Goal: Task Accomplishment & Management: Use online tool/utility

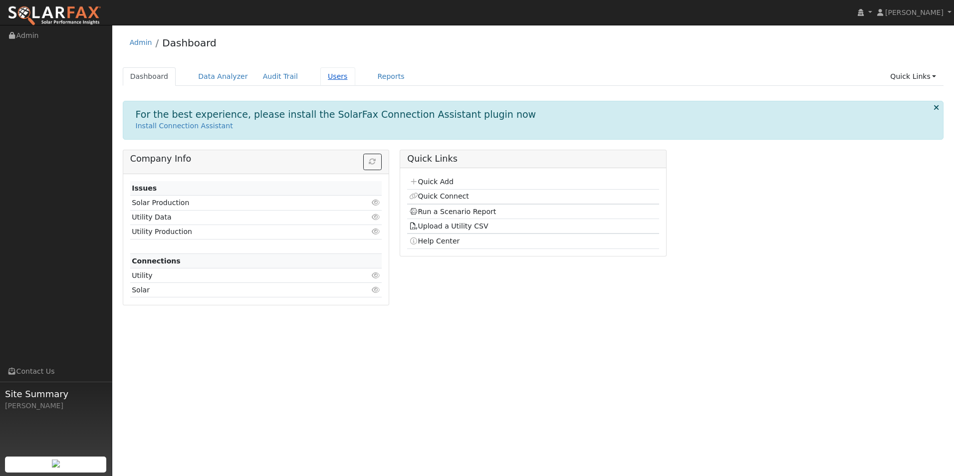
click at [325, 74] on link "Users" at bounding box center [337, 76] width 35 height 18
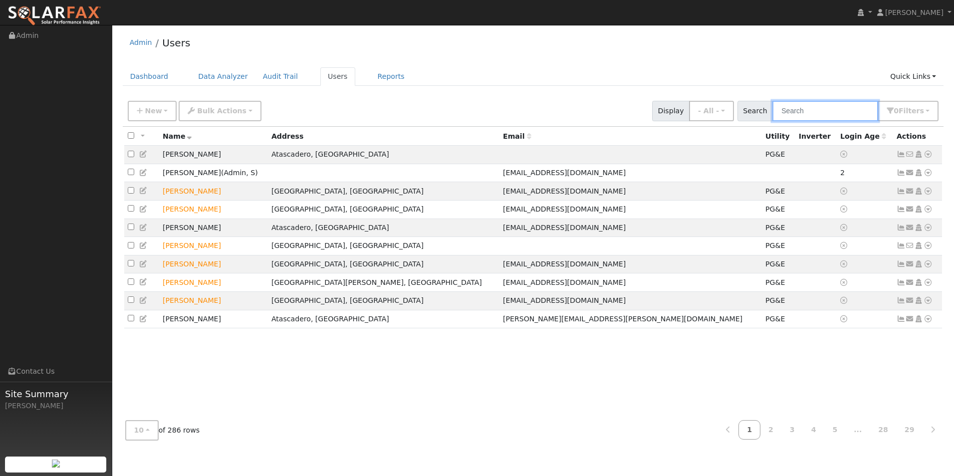
click at [838, 108] on input "text" at bounding box center [826, 111] width 106 height 20
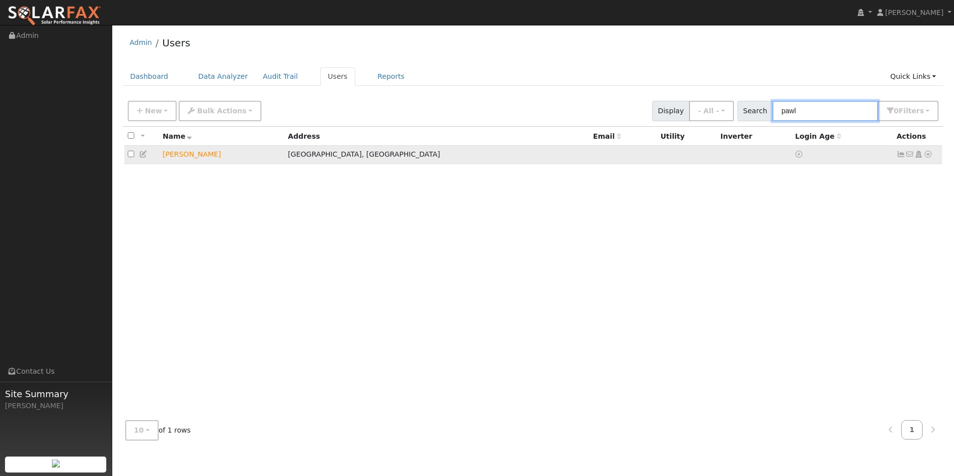
type input "pawl"
click at [931, 156] on icon at bounding box center [928, 154] width 9 height 7
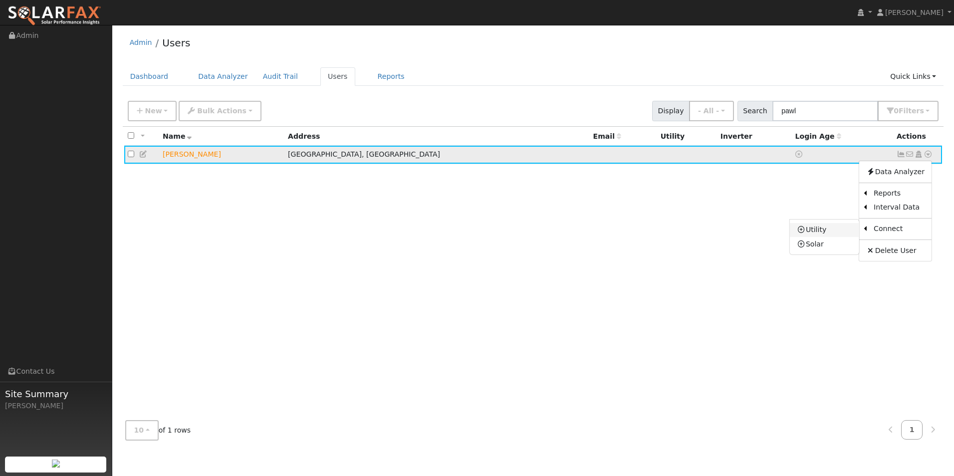
click at [829, 232] on link "Utility" at bounding box center [824, 230] width 69 height 14
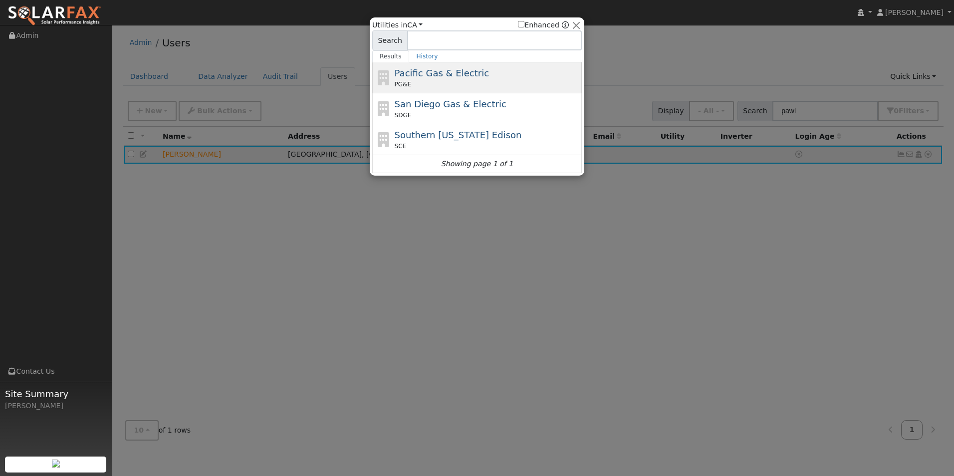
click at [483, 82] on div "PG&E" at bounding box center [487, 84] width 185 height 9
